Goal: Task Accomplishment & Management: Manage account settings

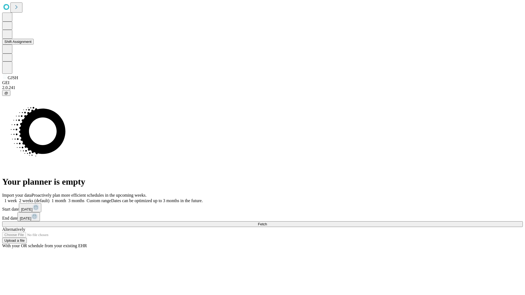
click at [34, 45] on button "Shift Assignment" at bounding box center [17, 42] width 31 height 6
